Goal: Transaction & Acquisition: Download file/media

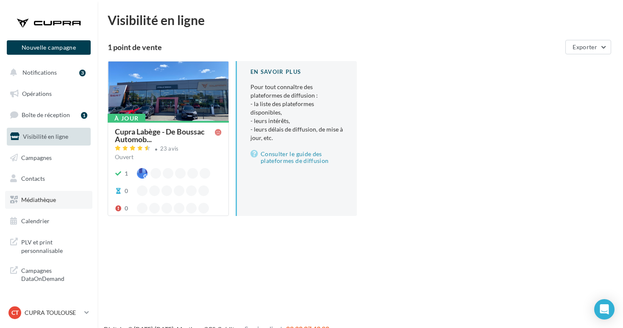
click at [42, 203] on link "Médiathèque" at bounding box center [48, 200] width 87 height 18
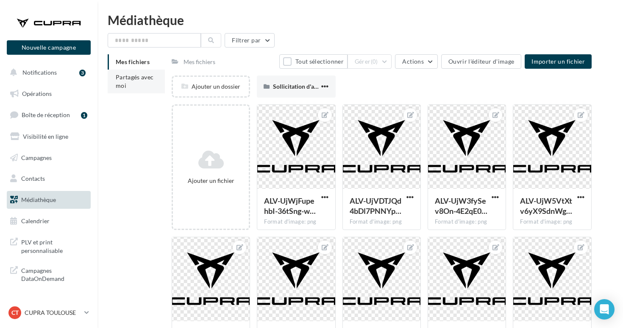
click at [137, 86] on li "Partagés avec moi" at bounding box center [136, 82] width 57 height 24
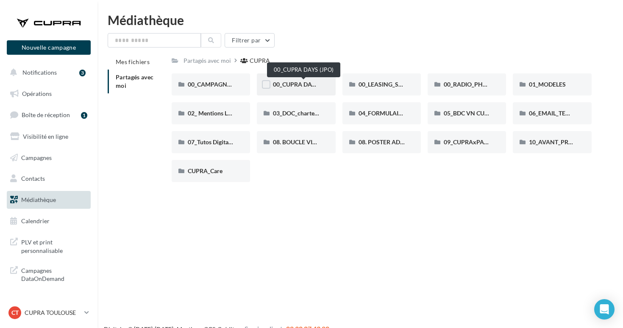
click at [305, 84] on span "00_CUPRA DAYS (JPO)" at bounding box center [303, 84] width 61 height 7
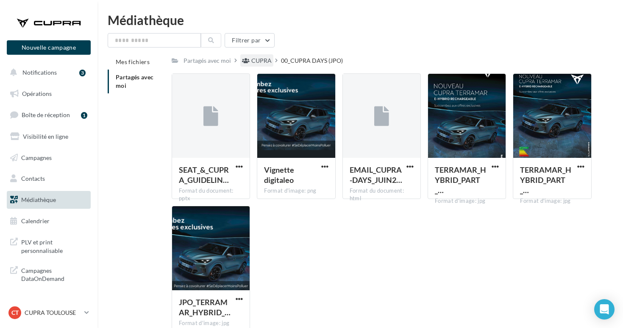
click at [259, 56] on div "CUPRA" at bounding box center [256, 60] width 33 height 12
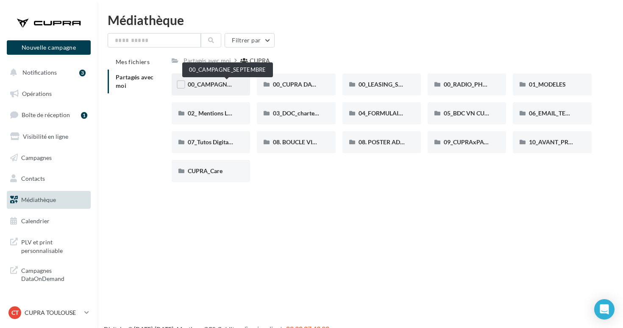
click at [224, 83] on span "00_CAMPAGNE_SEPTEMBRE" at bounding box center [227, 84] width 79 height 7
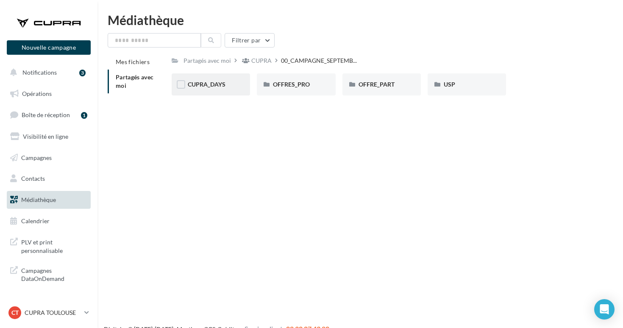
click at [220, 78] on div "CUPRA_DAYS" at bounding box center [211, 84] width 78 height 22
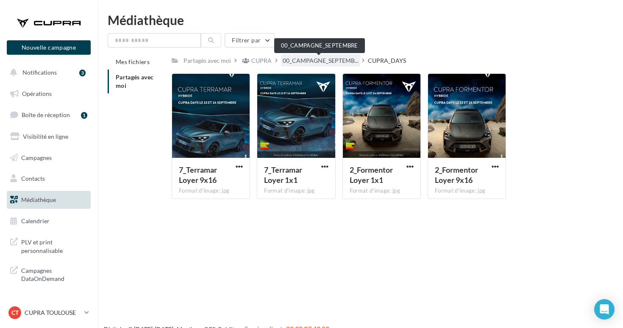
click at [300, 60] on span "00_CAMPAGNE_SEPTEMB..." at bounding box center [321, 60] width 76 height 8
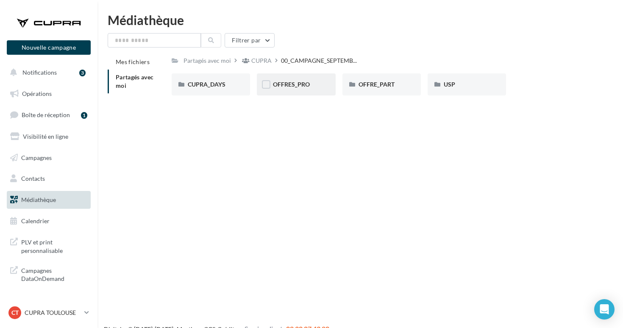
click at [302, 90] on div "OFFRES_PRO" at bounding box center [296, 84] width 78 height 22
click at [332, 66] on div "00_CAMPAGNE_SEPTEMB..." at bounding box center [320, 60] width 79 height 12
click at [373, 83] on span "OFFRE_PART" at bounding box center [377, 84] width 36 height 7
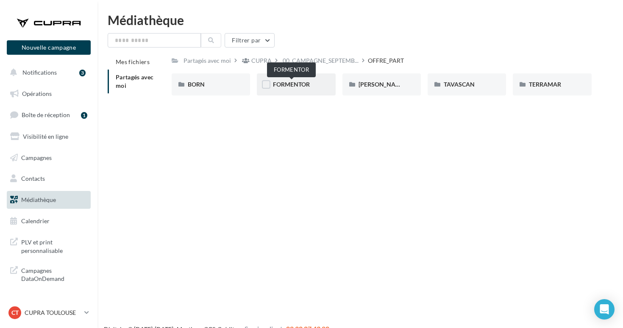
click at [301, 82] on span "FORMENTOR" at bounding box center [291, 84] width 37 height 7
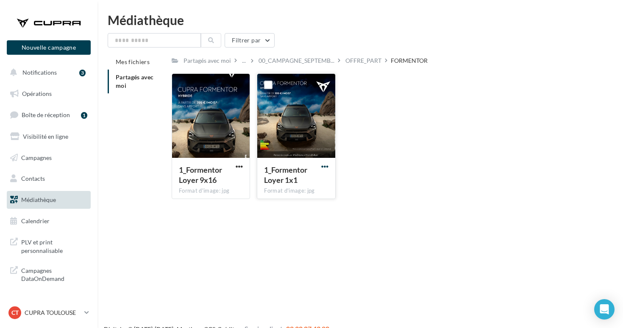
click at [328, 164] on span "button" at bounding box center [324, 166] width 7 height 7
click at [296, 184] on button "Télécharger" at bounding box center [287, 183] width 85 height 22
click at [355, 61] on div "OFFRE_PART" at bounding box center [363, 60] width 36 height 8
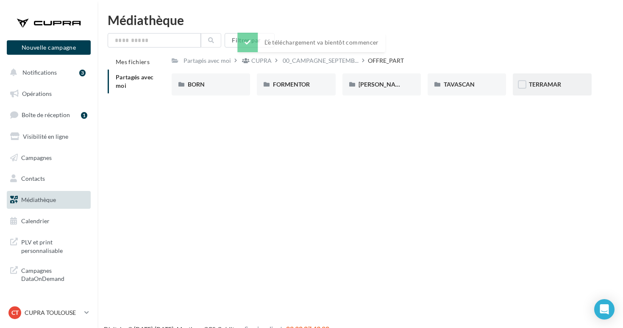
click at [548, 84] on span "TERRAMAR" at bounding box center [545, 84] width 32 height 7
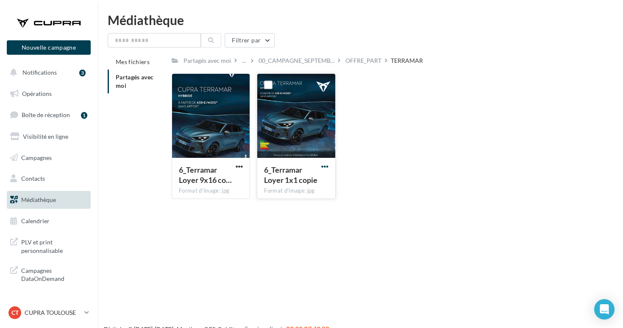
click at [321, 167] on span "button" at bounding box center [324, 166] width 7 height 7
click at [302, 186] on button "Télécharger" at bounding box center [287, 183] width 85 height 22
